Goal: Information Seeking & Learning: Learn about a topic

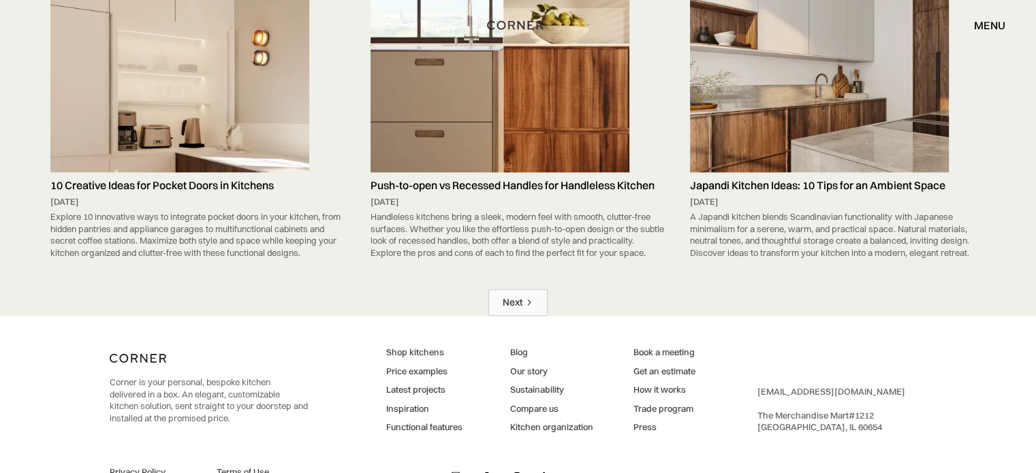
scroll to position [6627, 0]
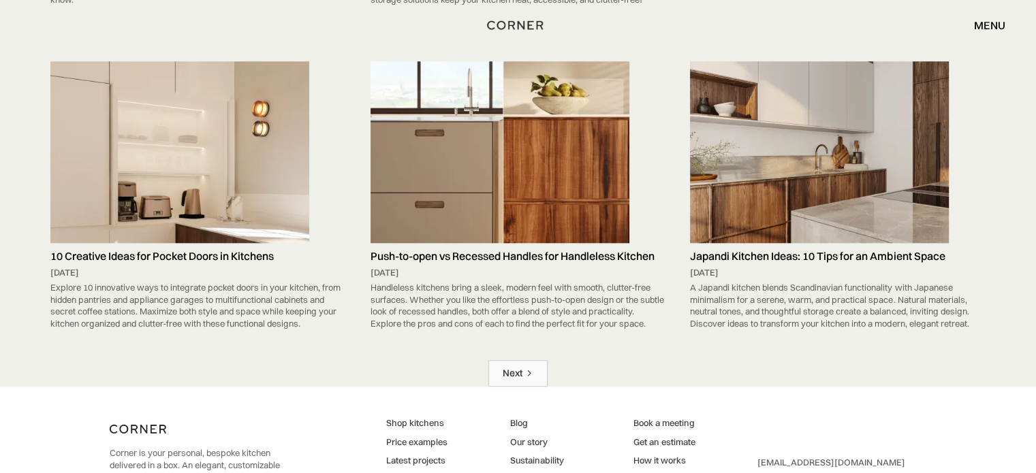
click at [530, 369] on icon "Next Page" at bounding box center [529, 373] width 8 height 8
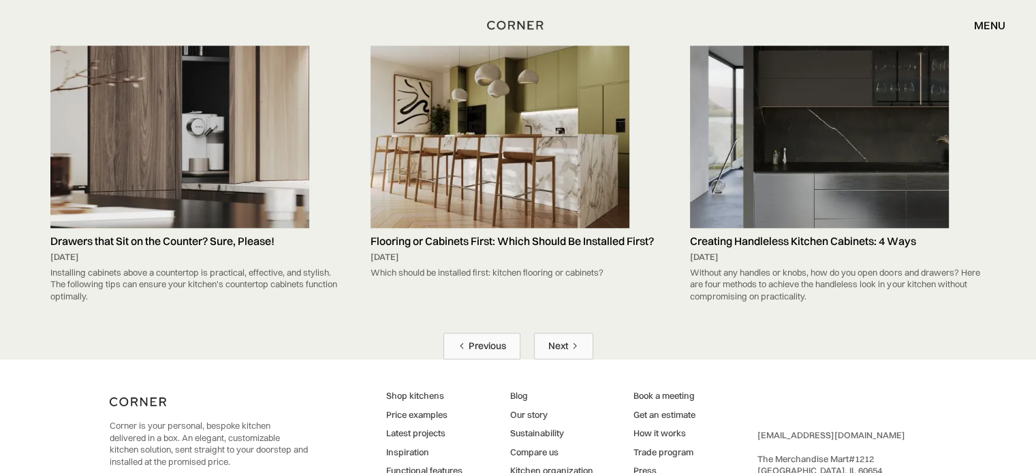
scroll to position [6587, 0]
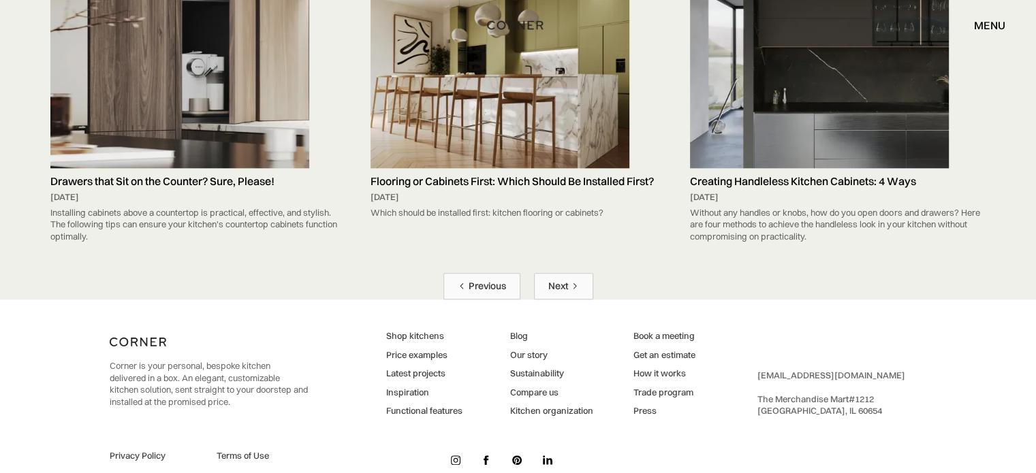
click at [561, 273] on link "Next" at bounding box center [563, 286] width 59 height 27
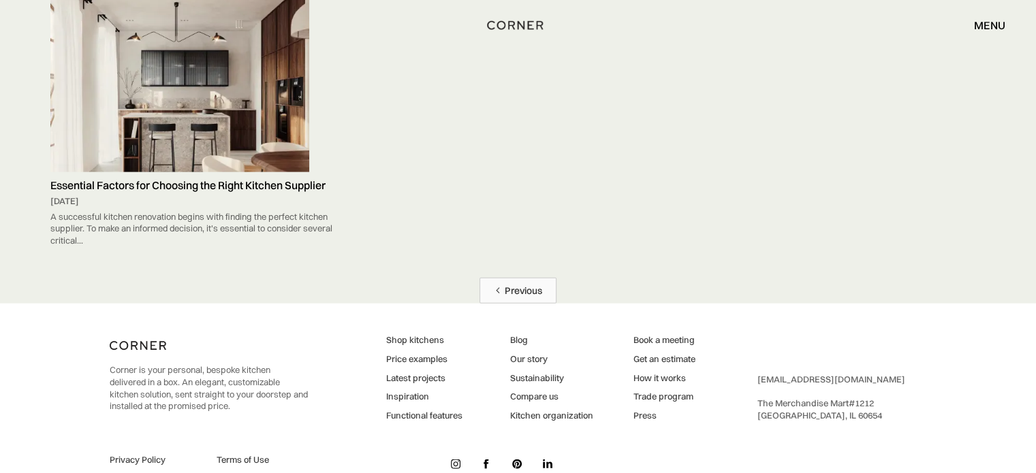
scroll to position [3041, 0]
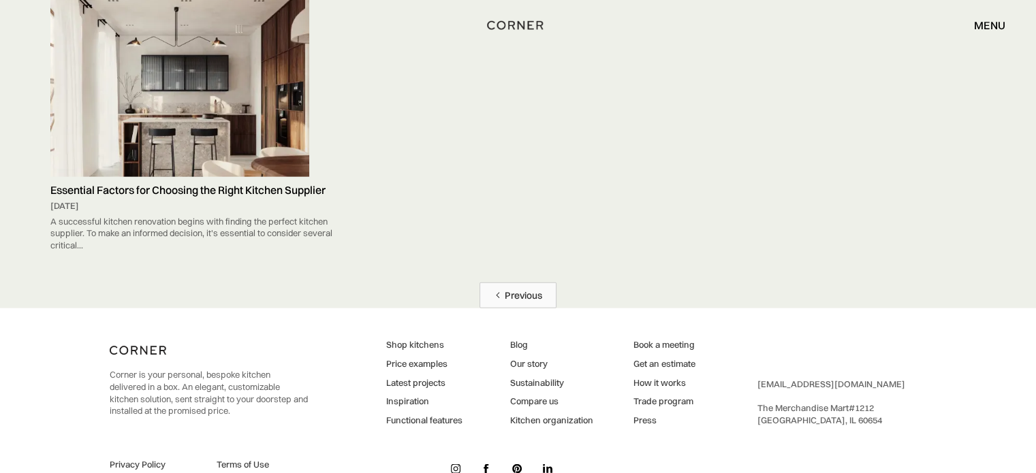
click at [516, 289] on div "Previous" at bounding box center [523, 295] width 37 height 13
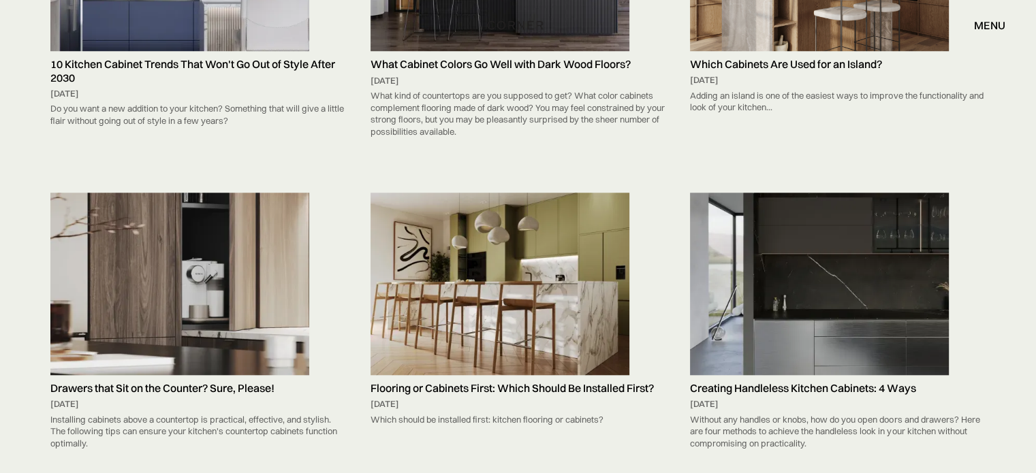
scroll to position [6587, 0]
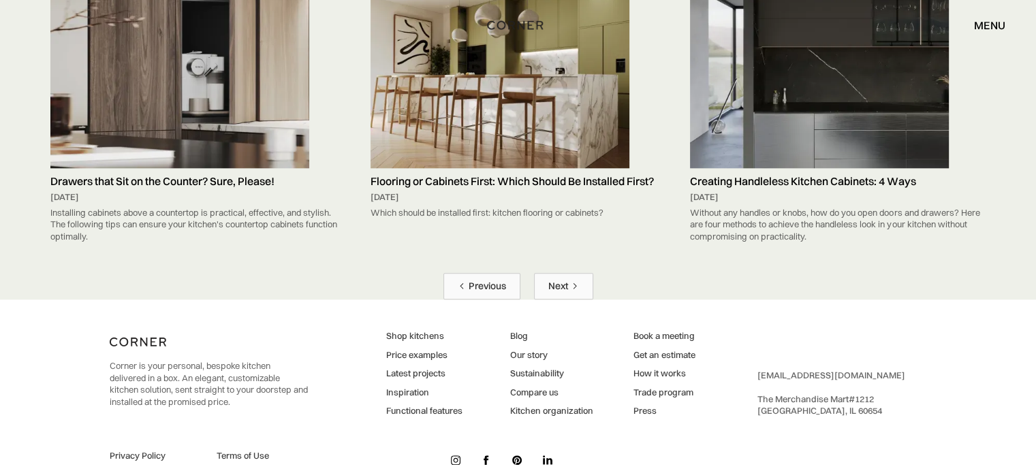
click at [461, 273] on link "Previous" at bounding box center [481, 286] width 77 height 27
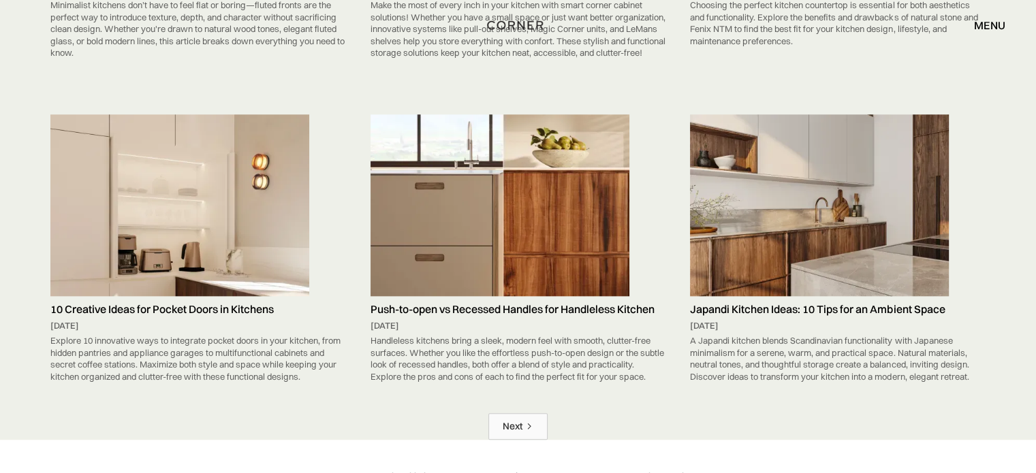
scroll to position [6739, 0]
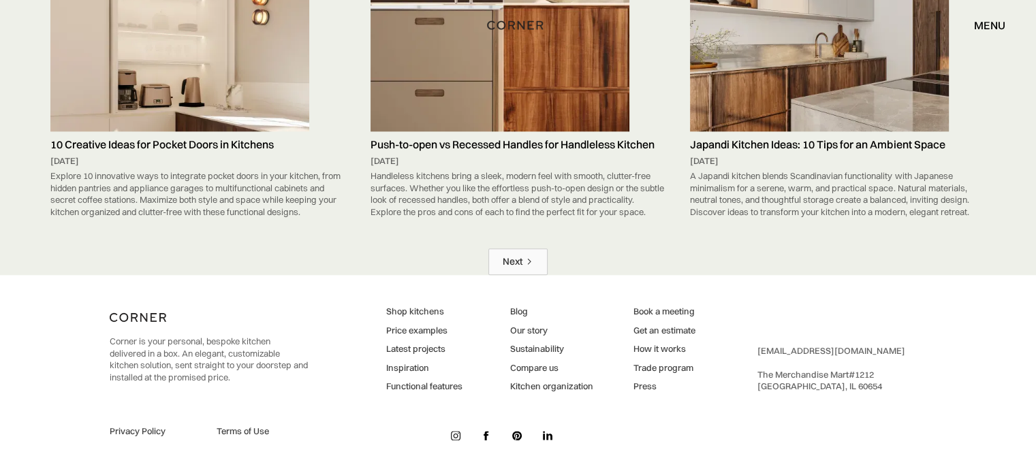
click at [514, 265] on div "Next" at bounding box center [513, 261] width 20 height 13
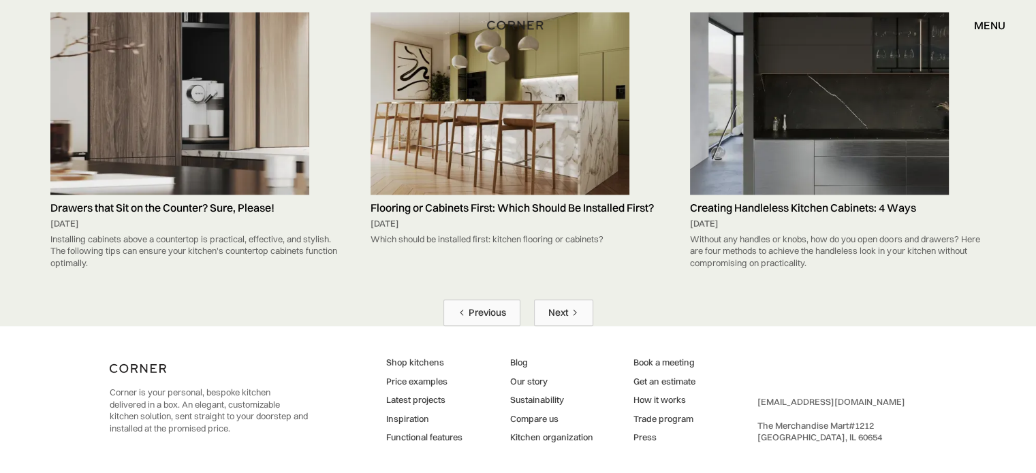
scroll to position [6587, 0]
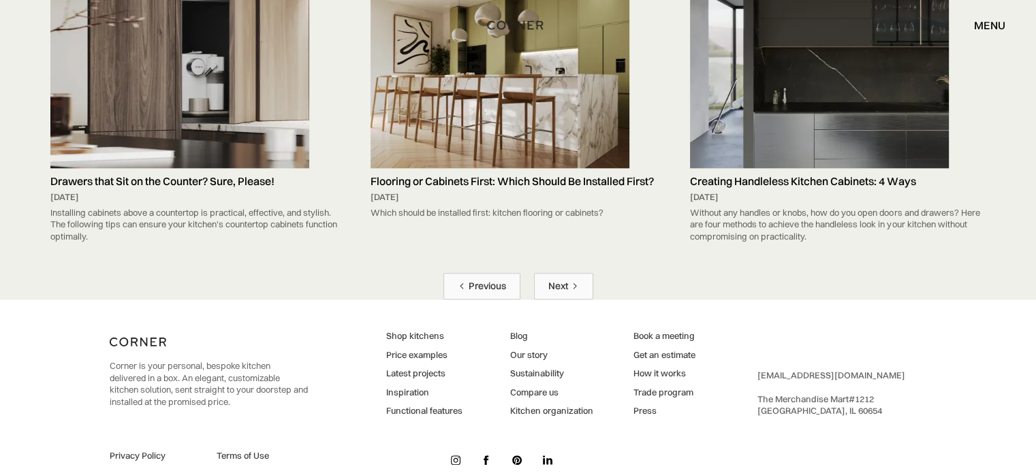
click at [579, 273] on link "Next" at bounding box center [563, 286] width 59 height 27
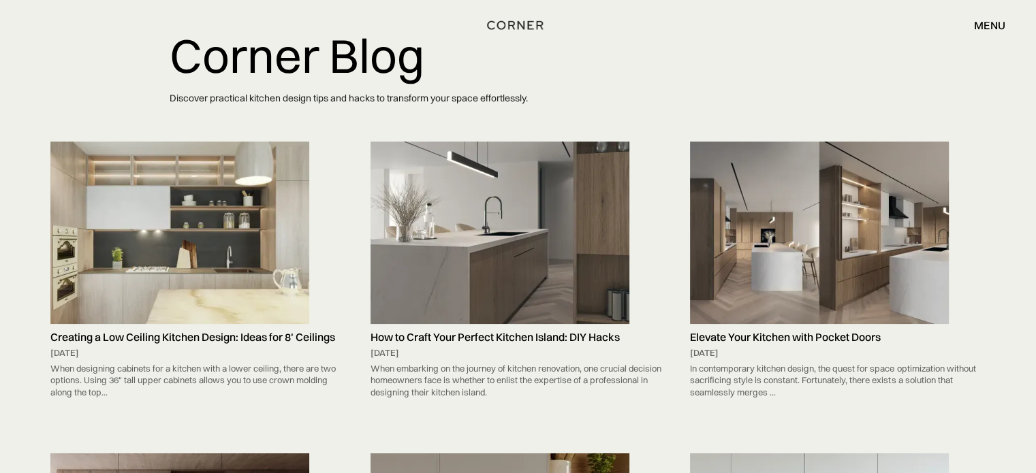
scroll to position [91, 0]
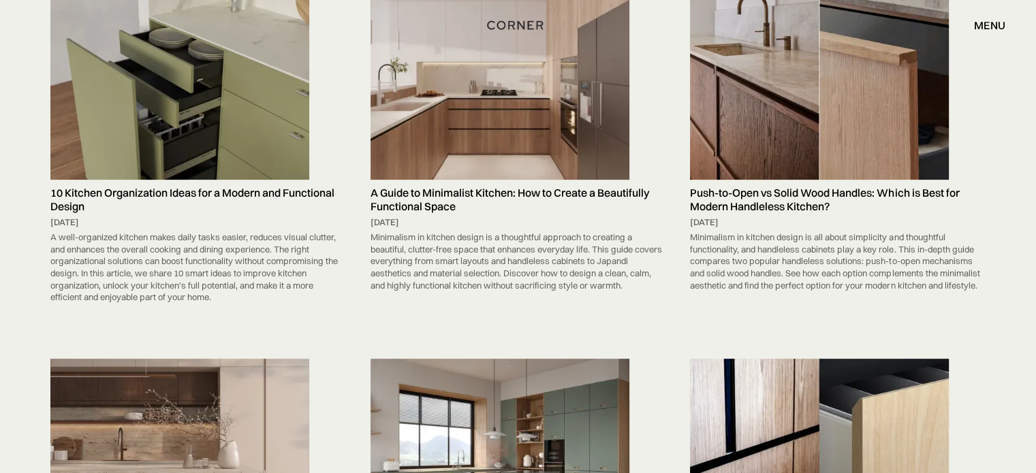
scroll to position [5643, 0]
drag, startPoint x: 217, startPoint y: 38, endPoint x: 193, endPoint y: 67, distance: 36.8
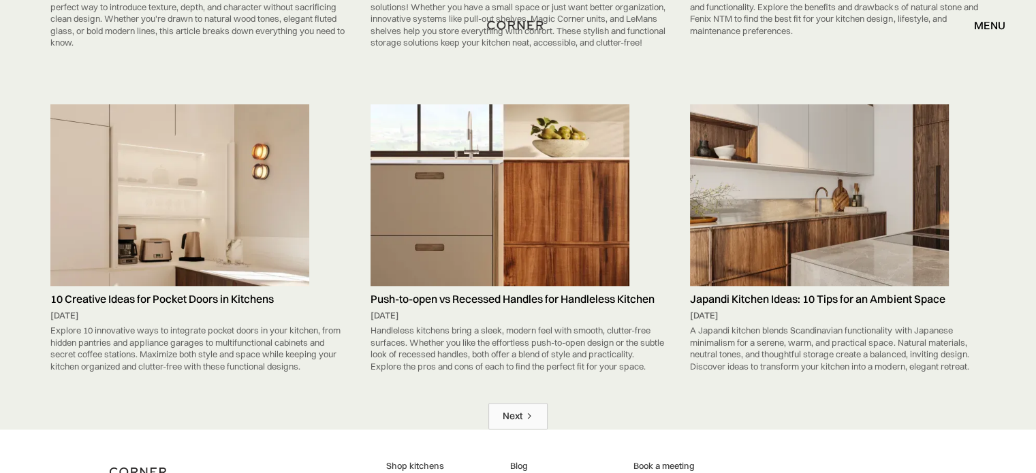
scroll to position [6642, 0]
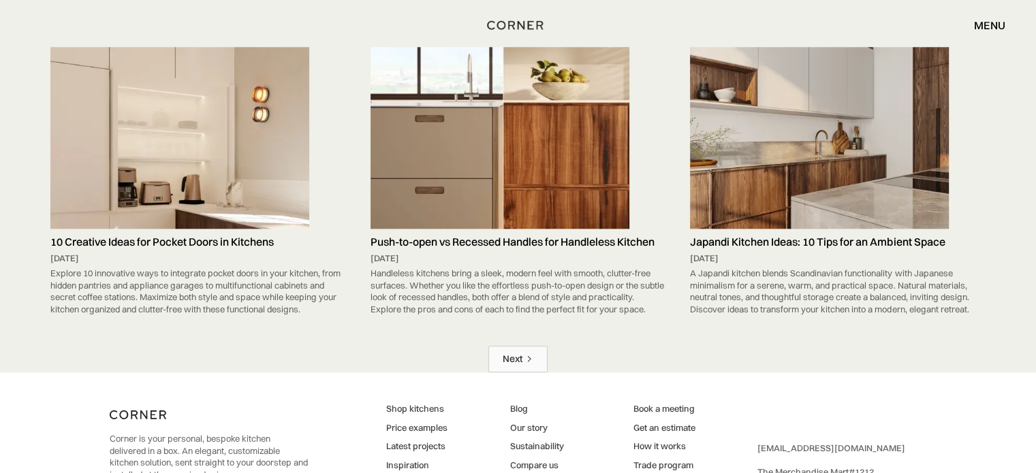
click at [522, 358] on div "Next" at bounding box center [513, 359] width 20 height 13
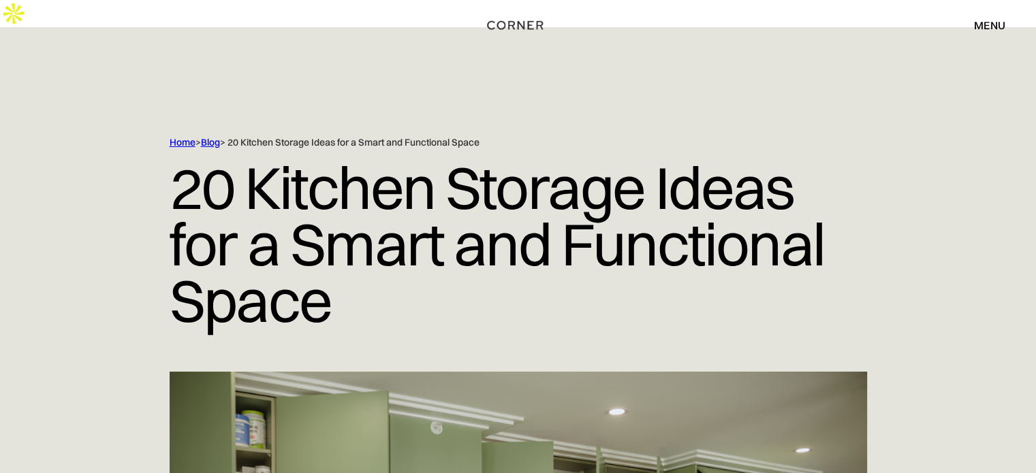
scroll to position [4223, 0]
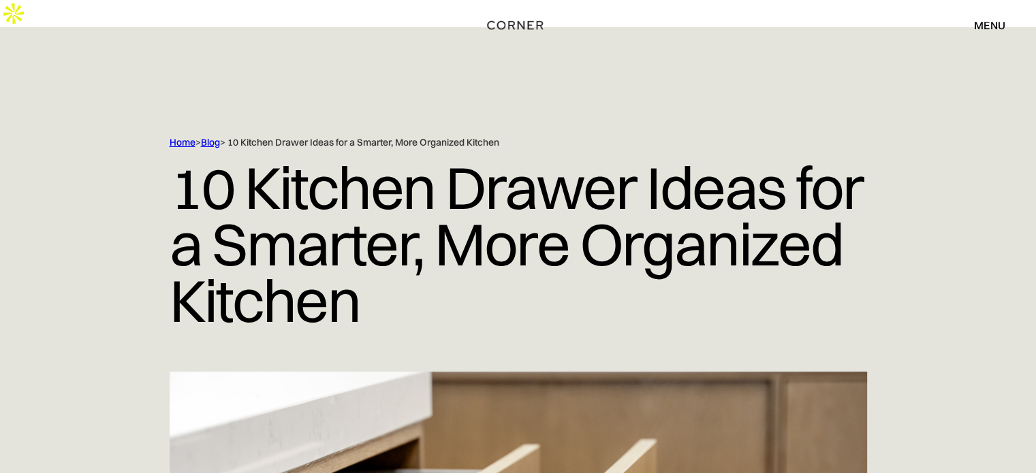
drag, startPoint x: 1035, startPoint y: 57, endPoint x: 1030, endPoint y: 97, distance: 39.8
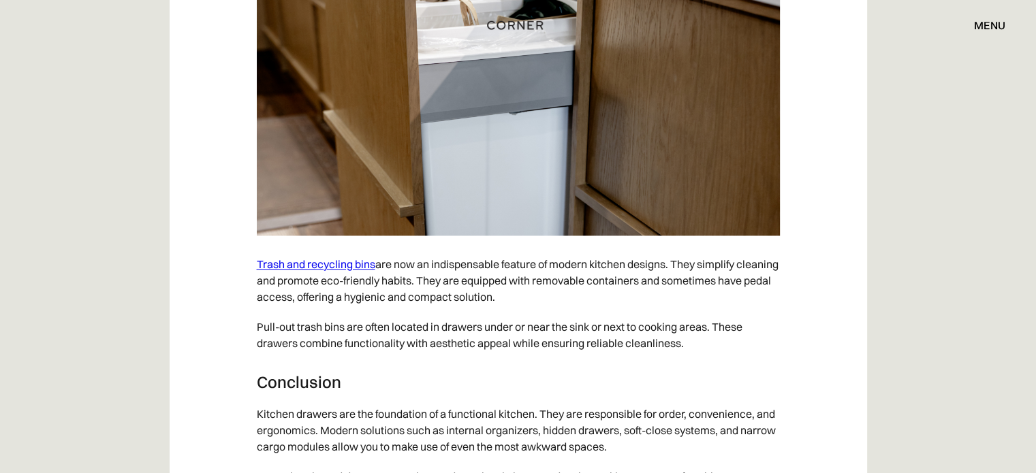
scroll to position [6604, 0]
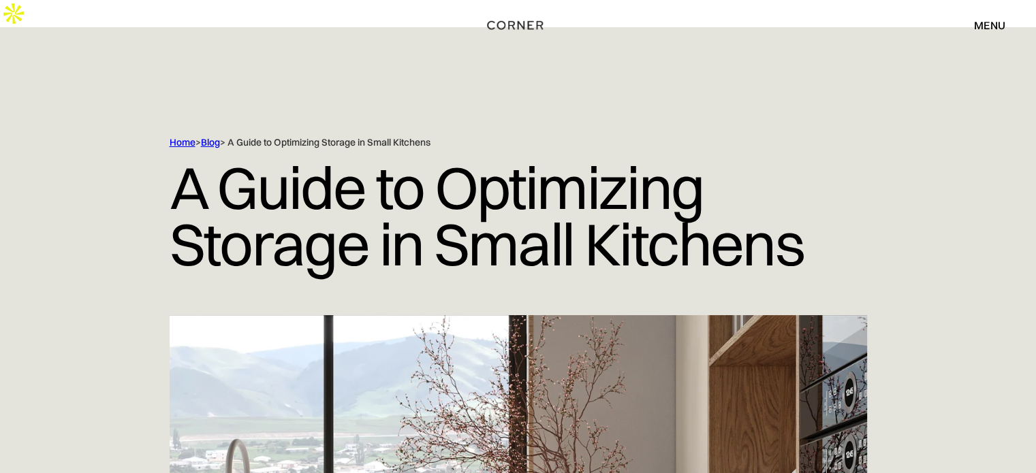
scroll to position [2551, 0]
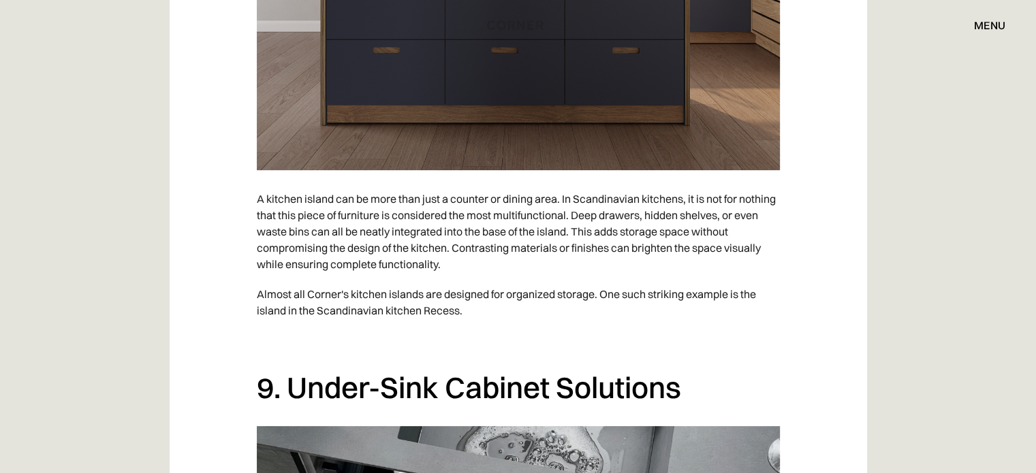
scroll to position [5229, 0]
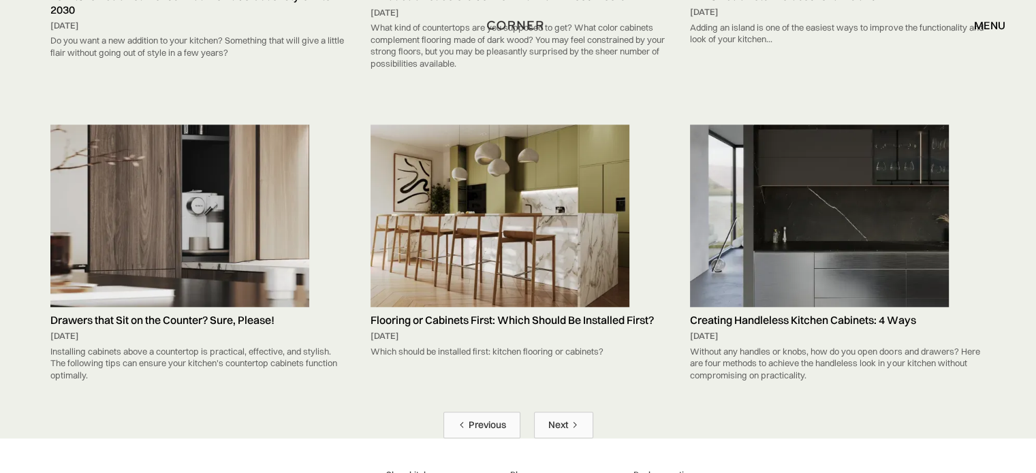
scroll to position [6423, 0]
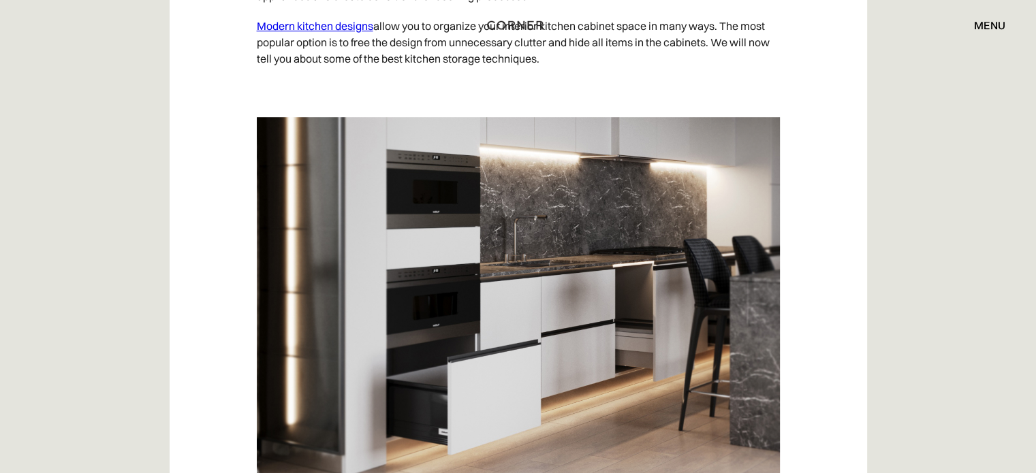
scroll to position [2714, 0]
